Goal: Information Seeking & Learning: Understand process/instructions

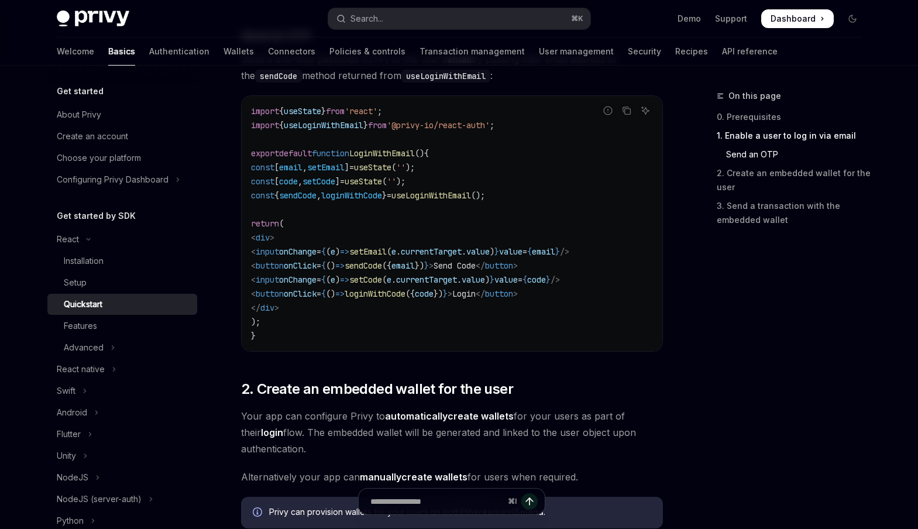
scroll to position [545, 0]
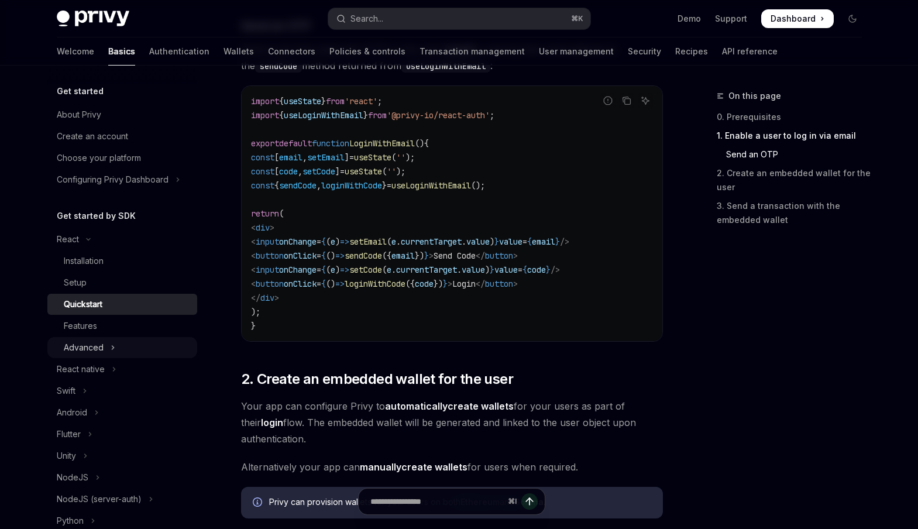
click at [111, 346] on icon "Toggle Advanced section" at bounding box center [113, 348] width 5 height 14
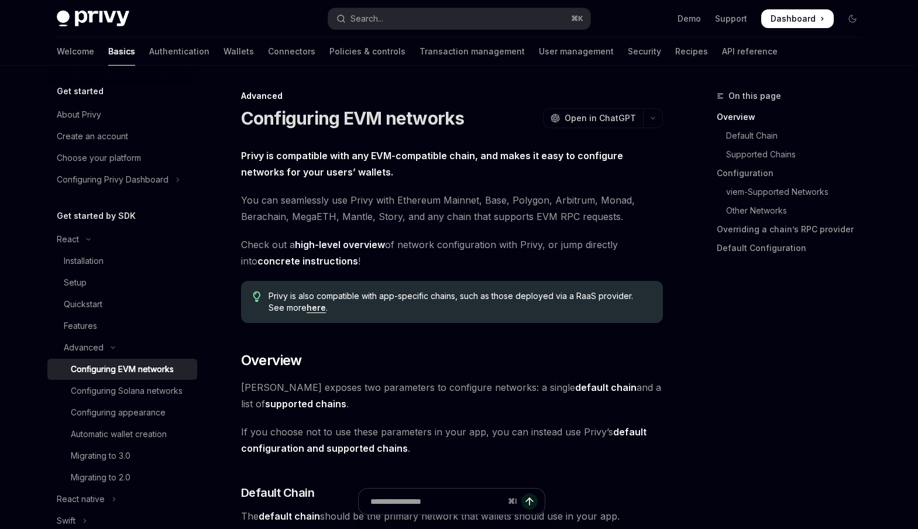
click at [135, 369] on div "Configuring EVM networks" at bounding box center [122, 369] width 103 height 14
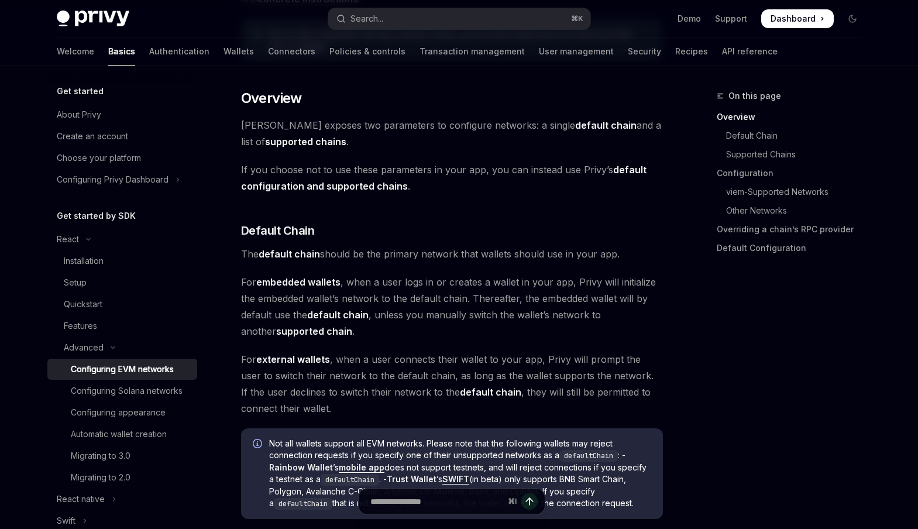
scroll to position [449, 0]
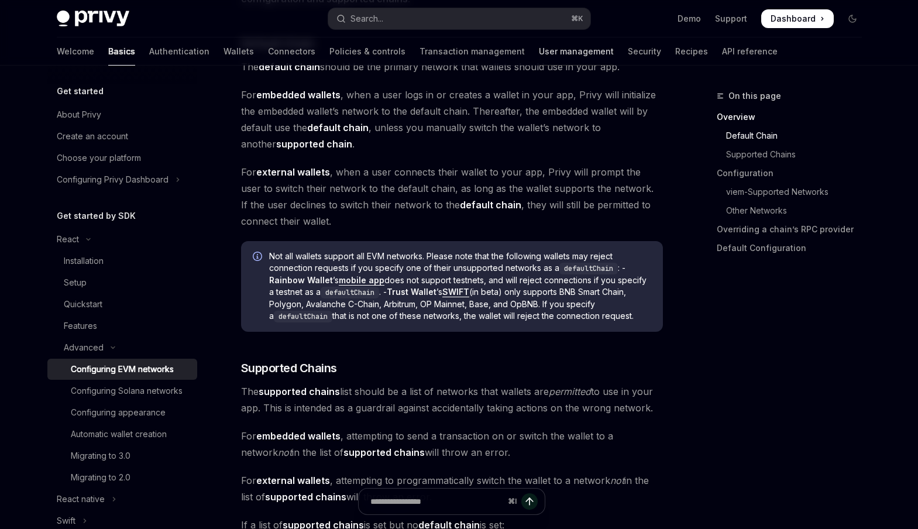
click at [539, 52] on link "User management" at bounding box center [576, 51] width 75 height 28
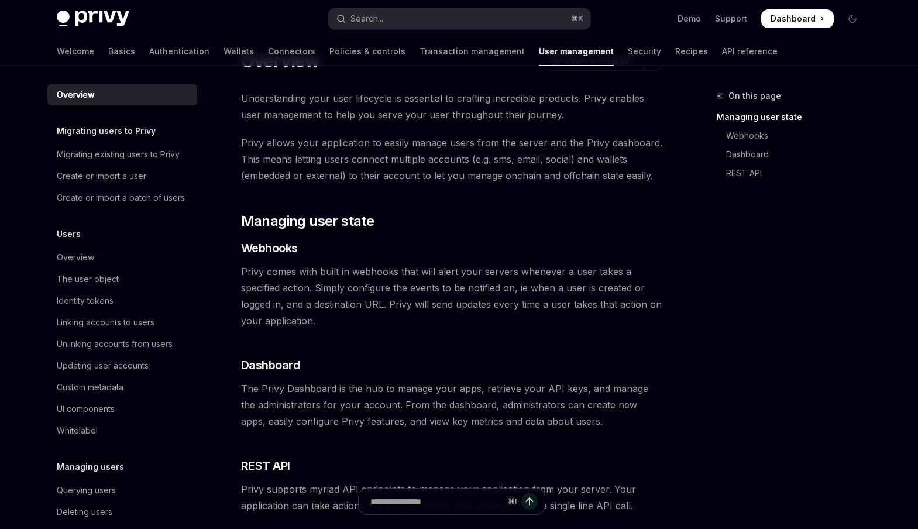
scroll to position [50, 0]
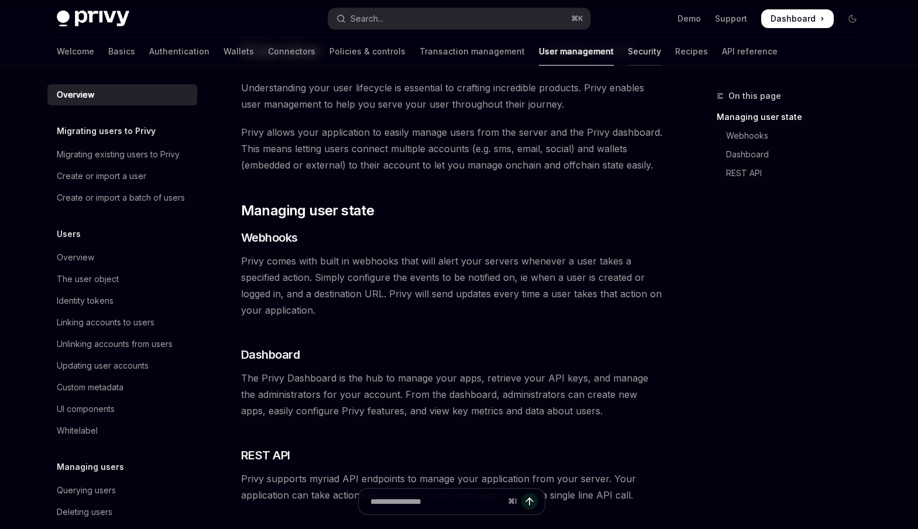
click at [628, 58] on link "Security" at bounding box center [644, 51] width 33 height 28
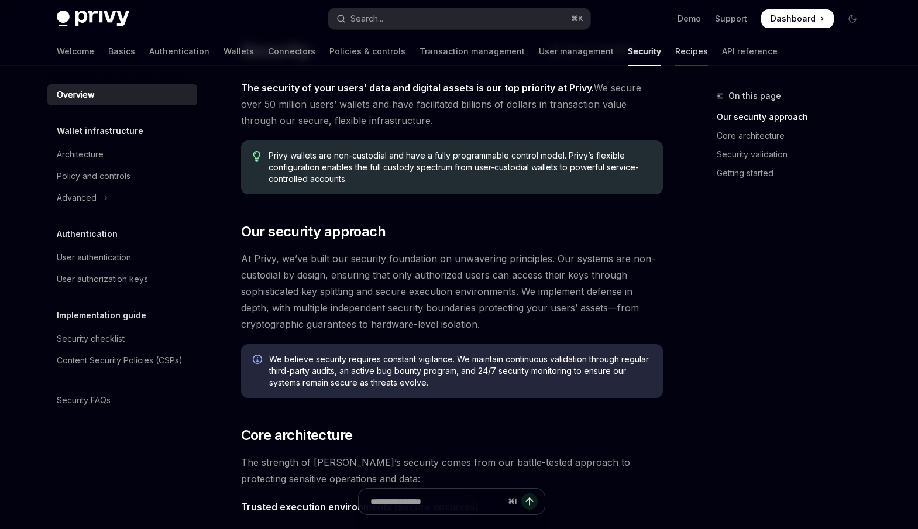
click at [675, 54] on link "Recipes" at bounding box center [691, 51] width 33 height 28
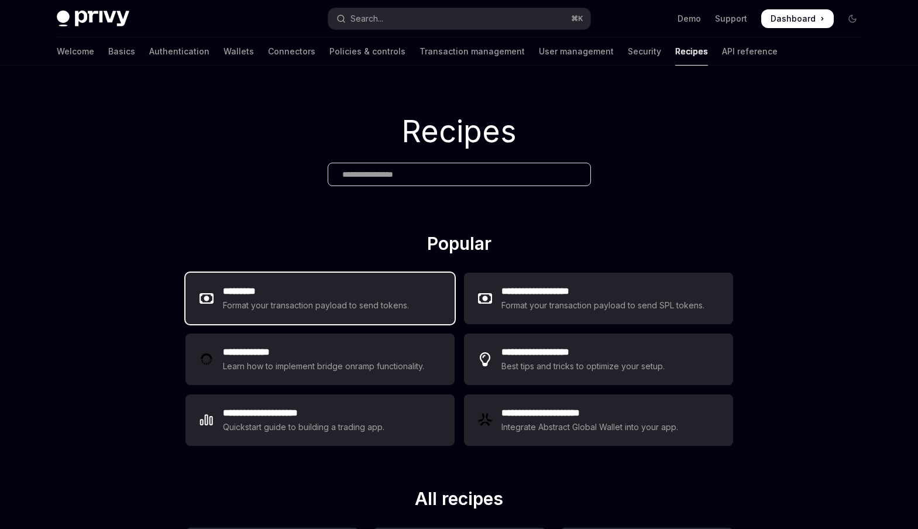
click at [367, 302] on div "Format your transaction payload to send tokens." at bounding box center [316, 305] width 187 height 14
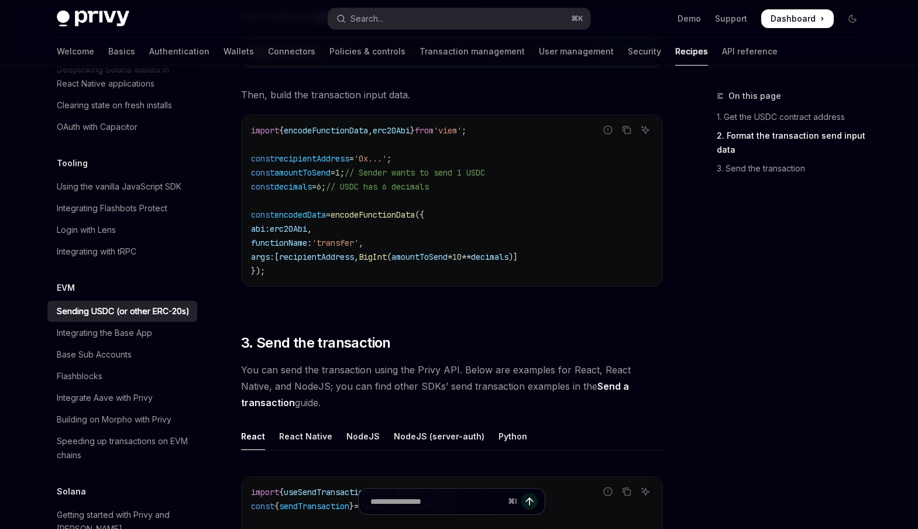
scroll to position [836, 0]
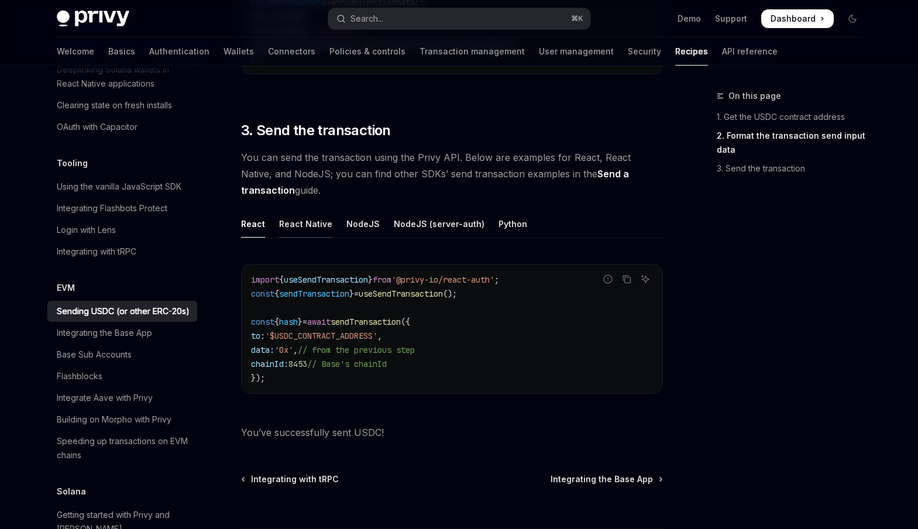
click at [323, 226] on div "React Native" at bounding box center [305, 224] width 53 height 28
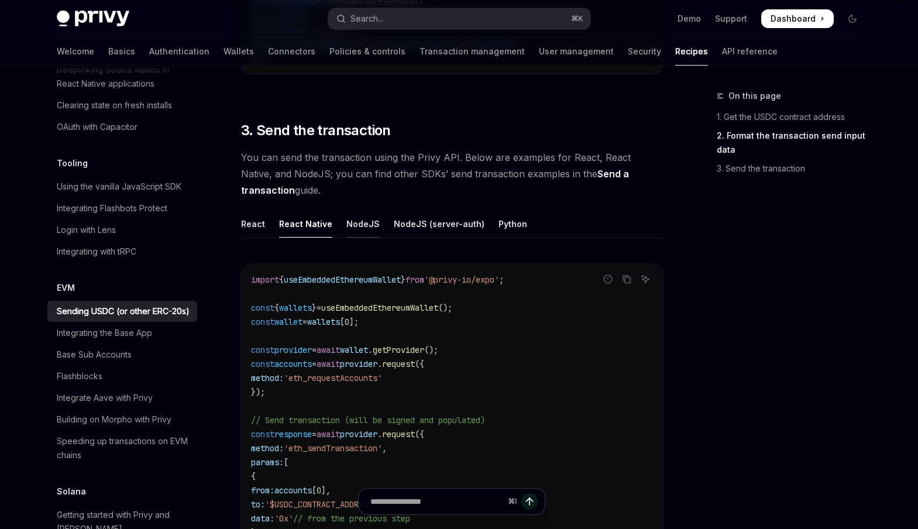
click at [352, 226] on div "NodeJS" at bounding box center [362, 224] width 33 height 28
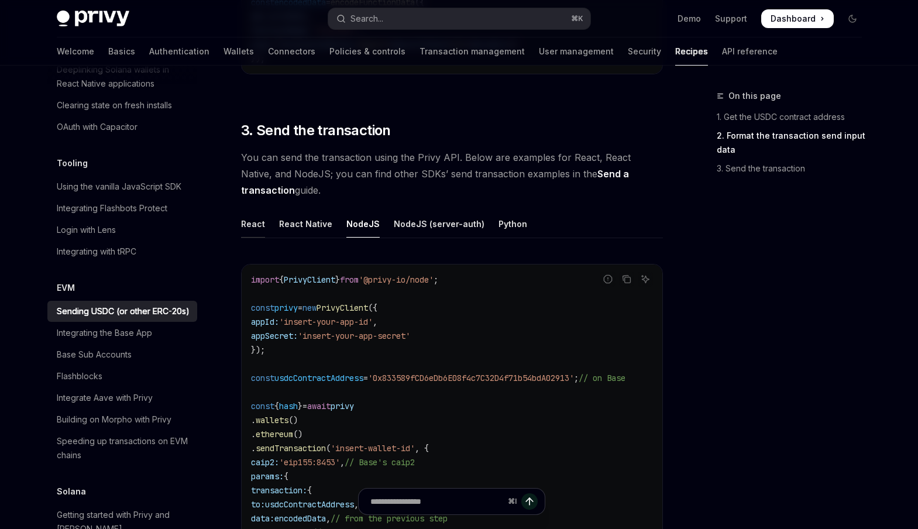
click at [254, 225] on div "React" at bounding box center [253, 224] width 24 height 28
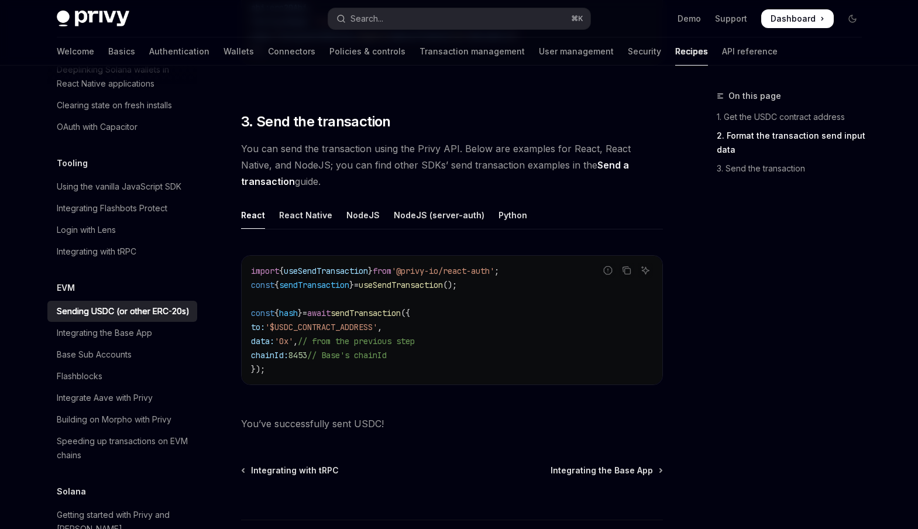
scroll to position [847, 0]
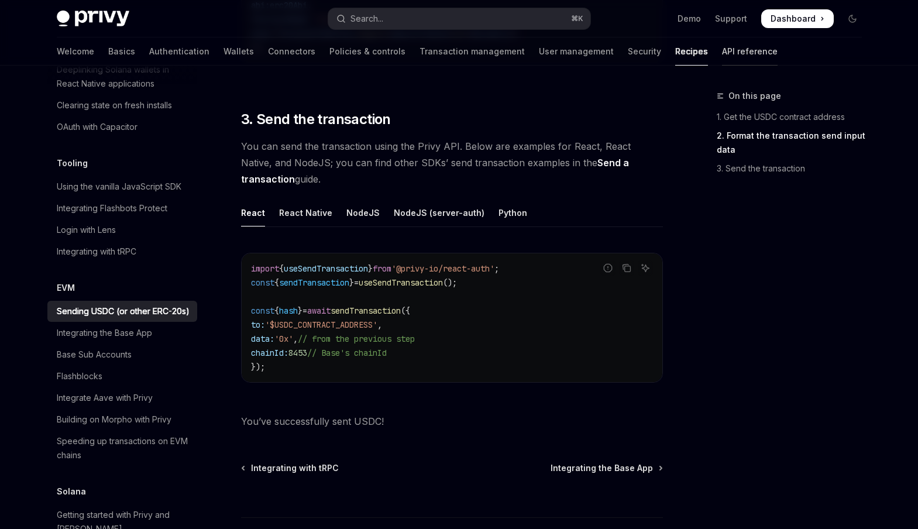
click at [722, 60] on link "API reference" at bounding box center [750, 51] width 56 height 28
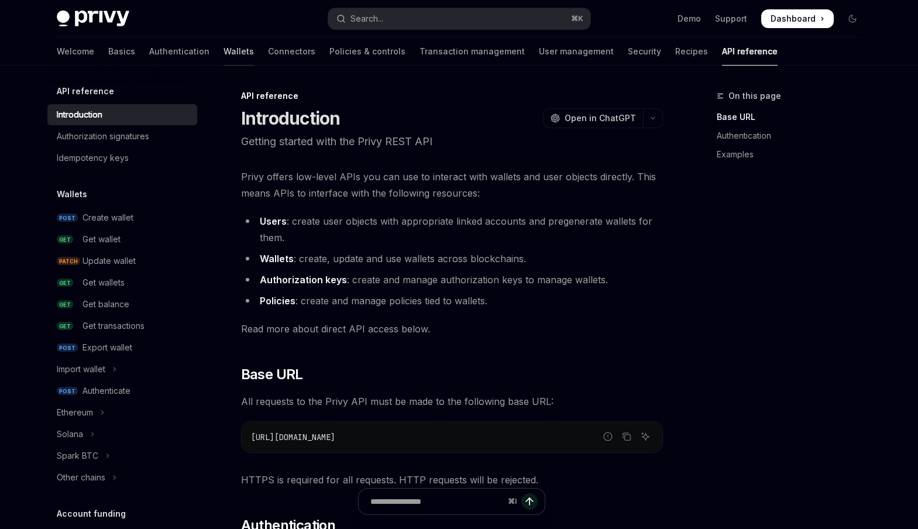
click at [224, 56] on link "Wallets" at bounding box center [239, 51] width 30 height 28
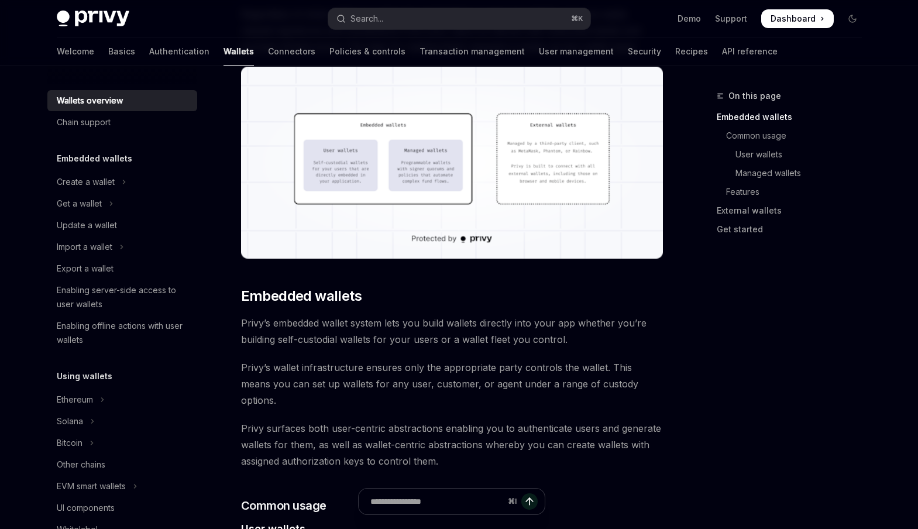
scroll to position [274, 0]
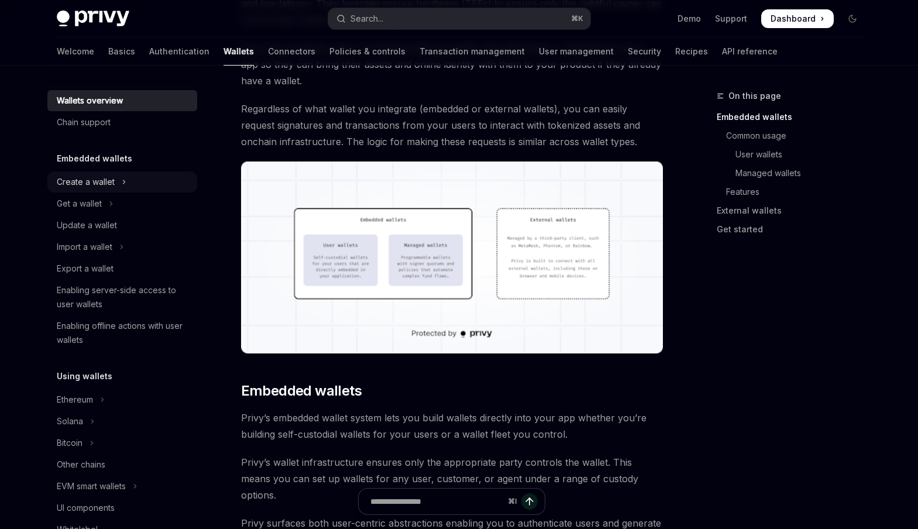
click at [118, 184] on button "Create a wallet" at bounding box center [122, 181] width 150 height 21
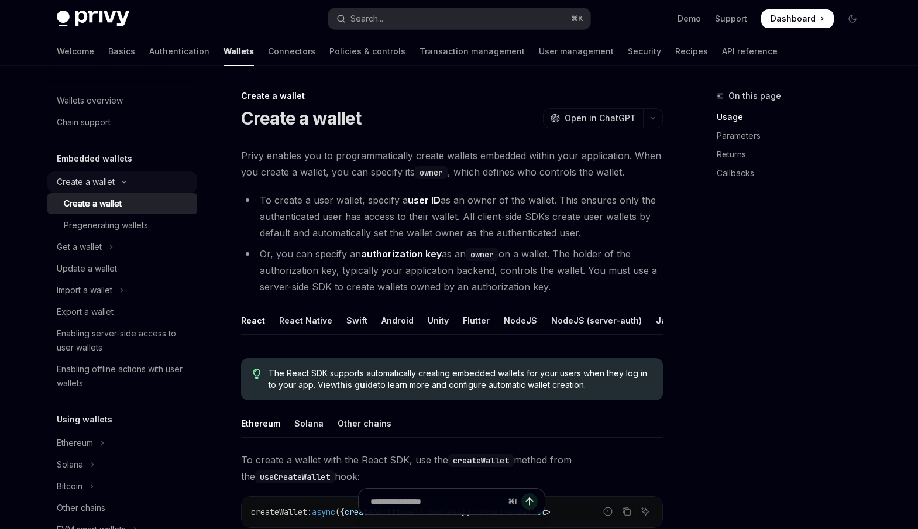
click at [118, 184] on icon "Toggle Create a wallet section" at bounding box center [124, 182] width 14 height 5
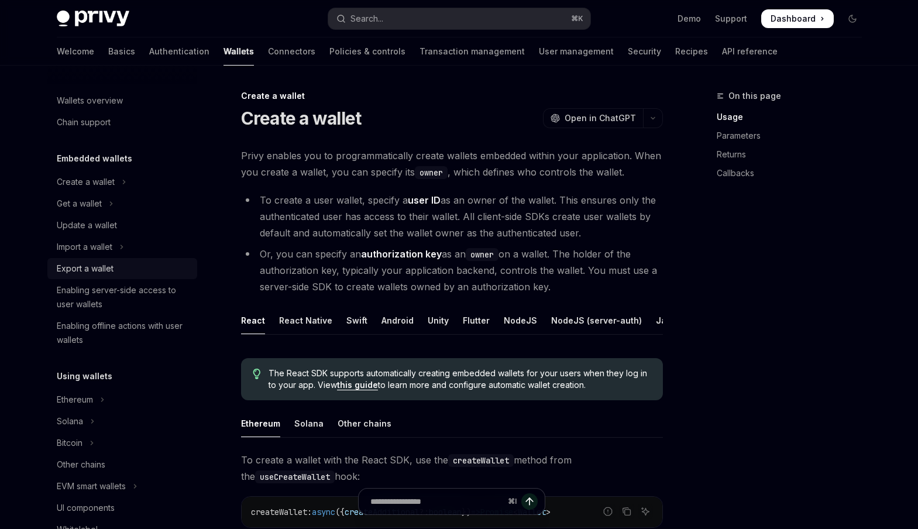
click at [116, 267] on div "Export a wallet" at bounding box center [123, 269] width 133 height 14
type textarea "*"
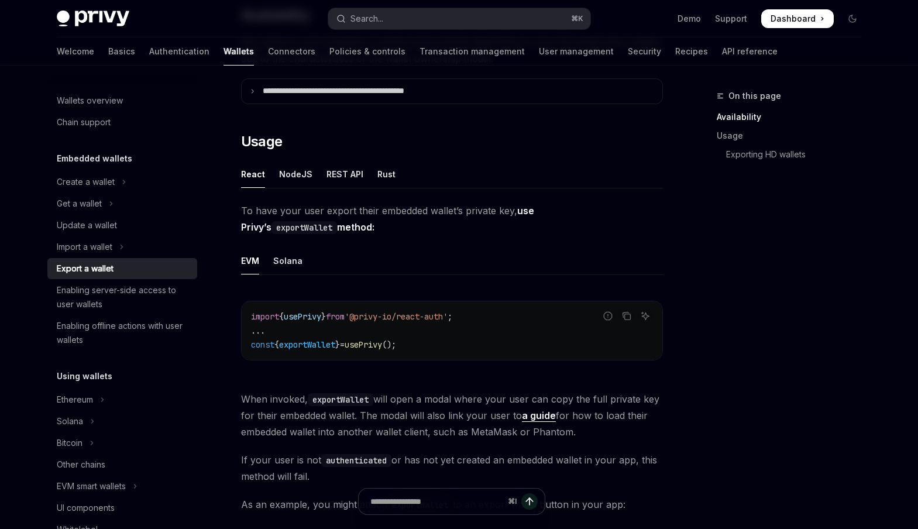
scroll to position [222, 0]
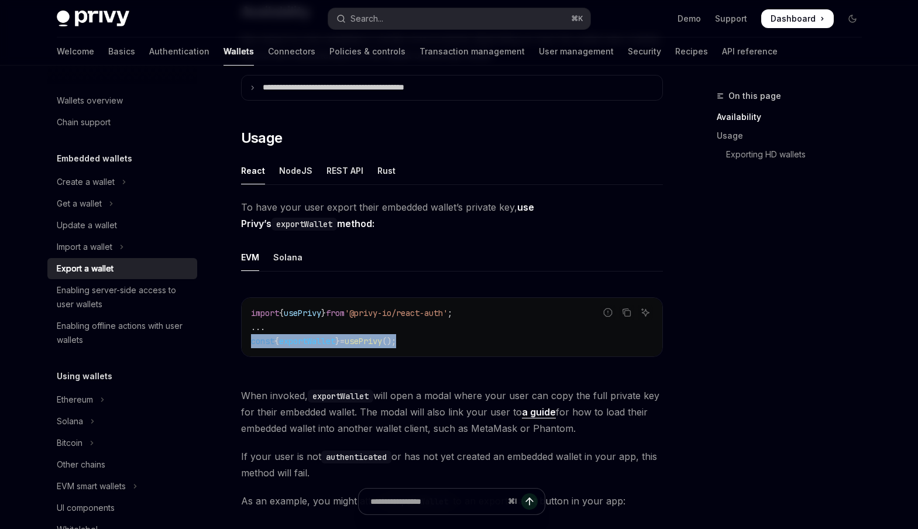
drag, startPoint x: 416, startPoint y: 340, endPoint x: 248, endPoint y: 341, distance: 168.0
click at [248, 341] on div "import { usePrivy } from '@privy-io/react-auth' ; ... const { exportWallet } = …" at bounding box center [452, 327] width 421 height 59
copy span "const { exportWallet } = usePrivy ();"
